Goal: Navigation & Orientation: Find specific page/section

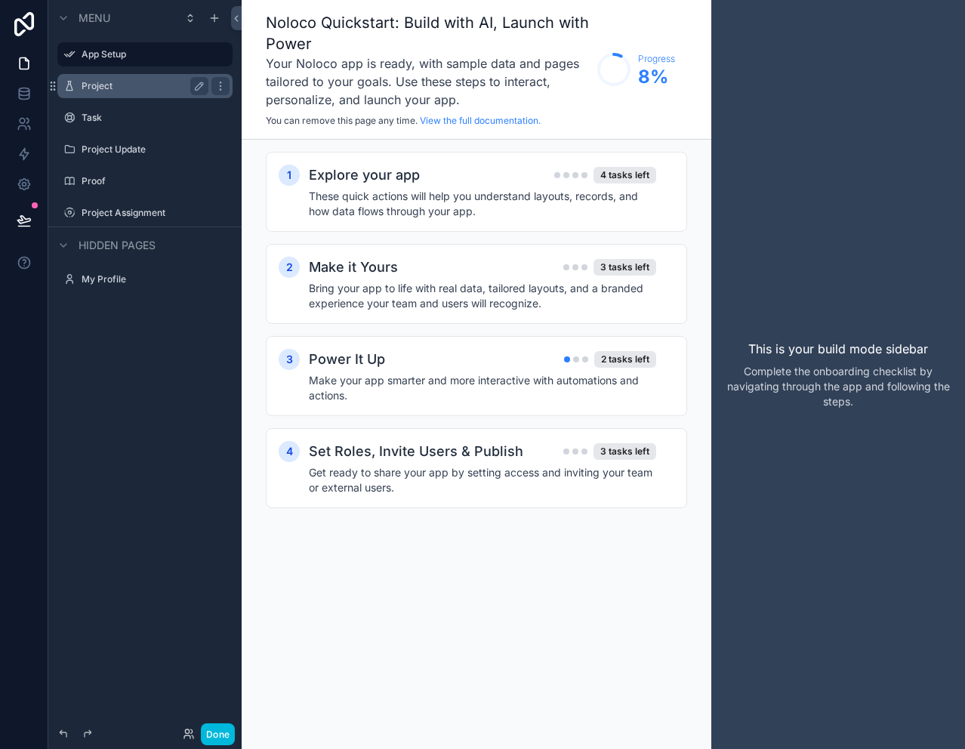
click at [97, 84] on label "Project" at bounding box center [142, 86] width 121 height 12
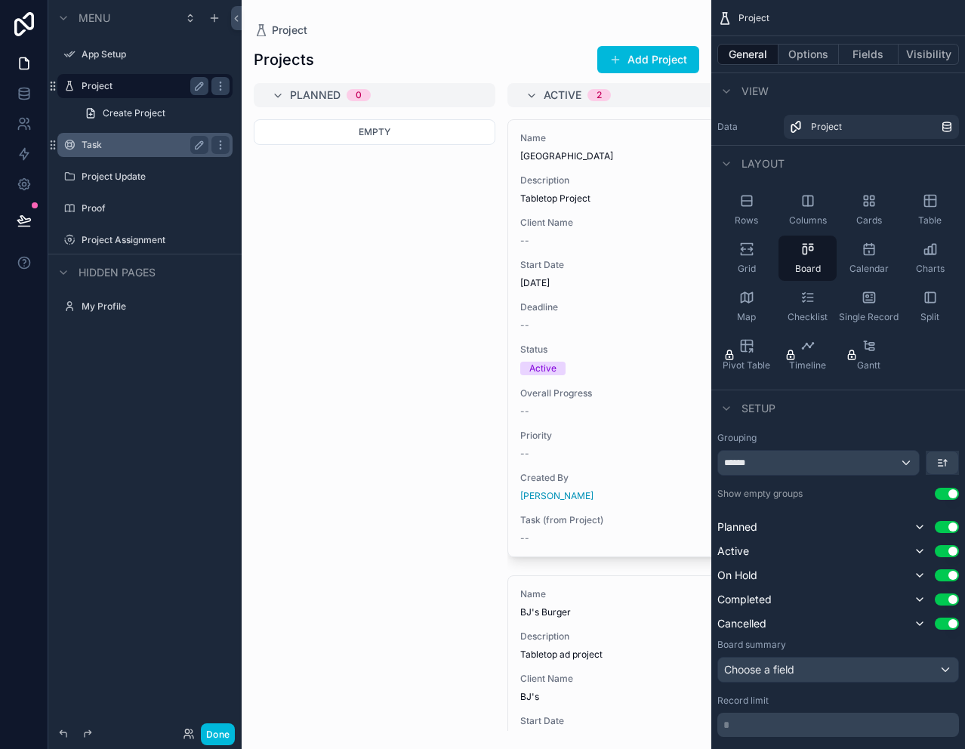
click at [100, 147] on label "Task" at bounding box center [142, 145] width 121 height 12
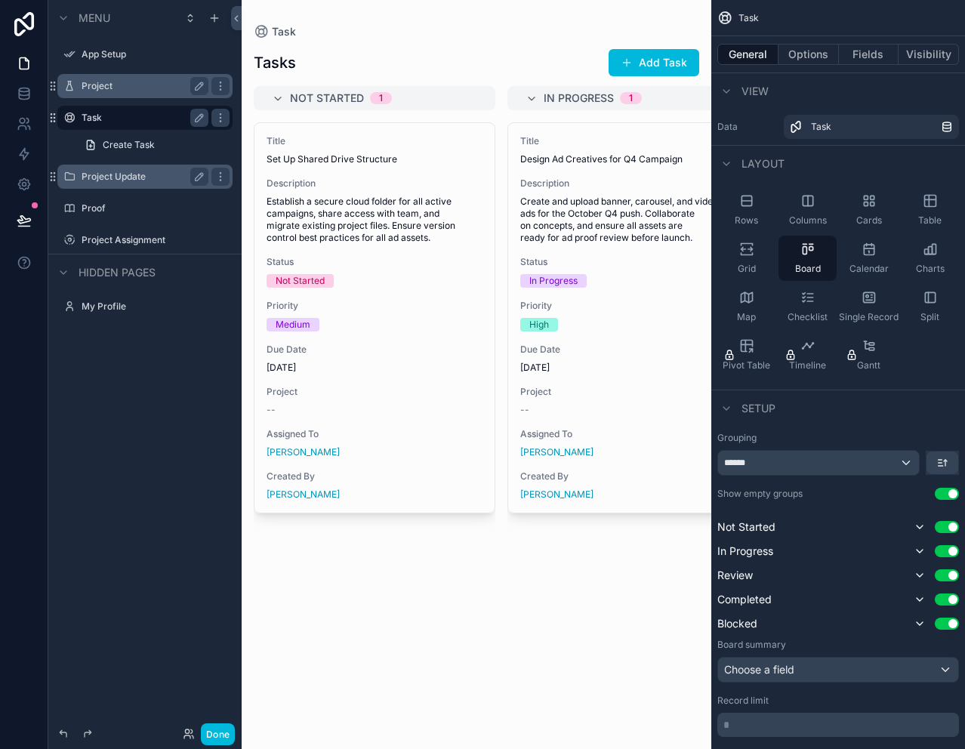
click at [115, 172] on label "Project Update" at bounding box center [142, 177] width 121 height 12
